Goal: Task Accomplishment & Management: Complete application form

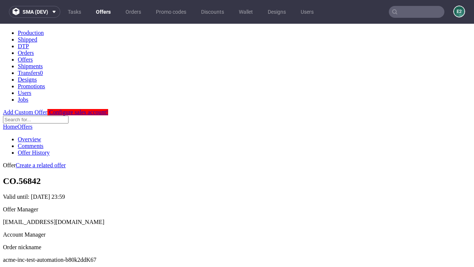
scroll to position [73, 0]
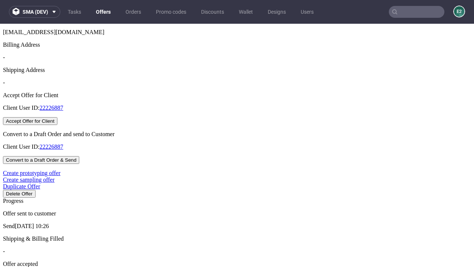
click at [57, 125] on button "Accept Offer for Client" at bounding box center [30, 121] width 54 height 8
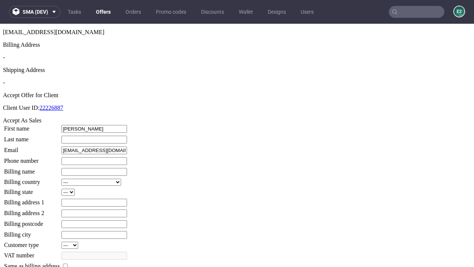
type input "[PERSON_NAME]"
type input "1509813888"
type input "Kenna_Leannon77"
select select "13"
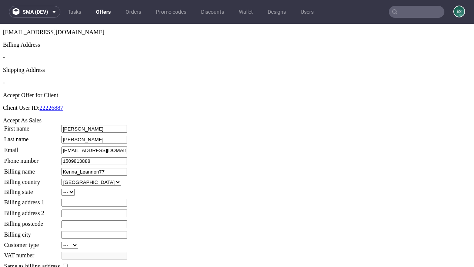
type input "Kenna_Leannon77"
